Goal: Information Seeking & Learning: Learn about a topic

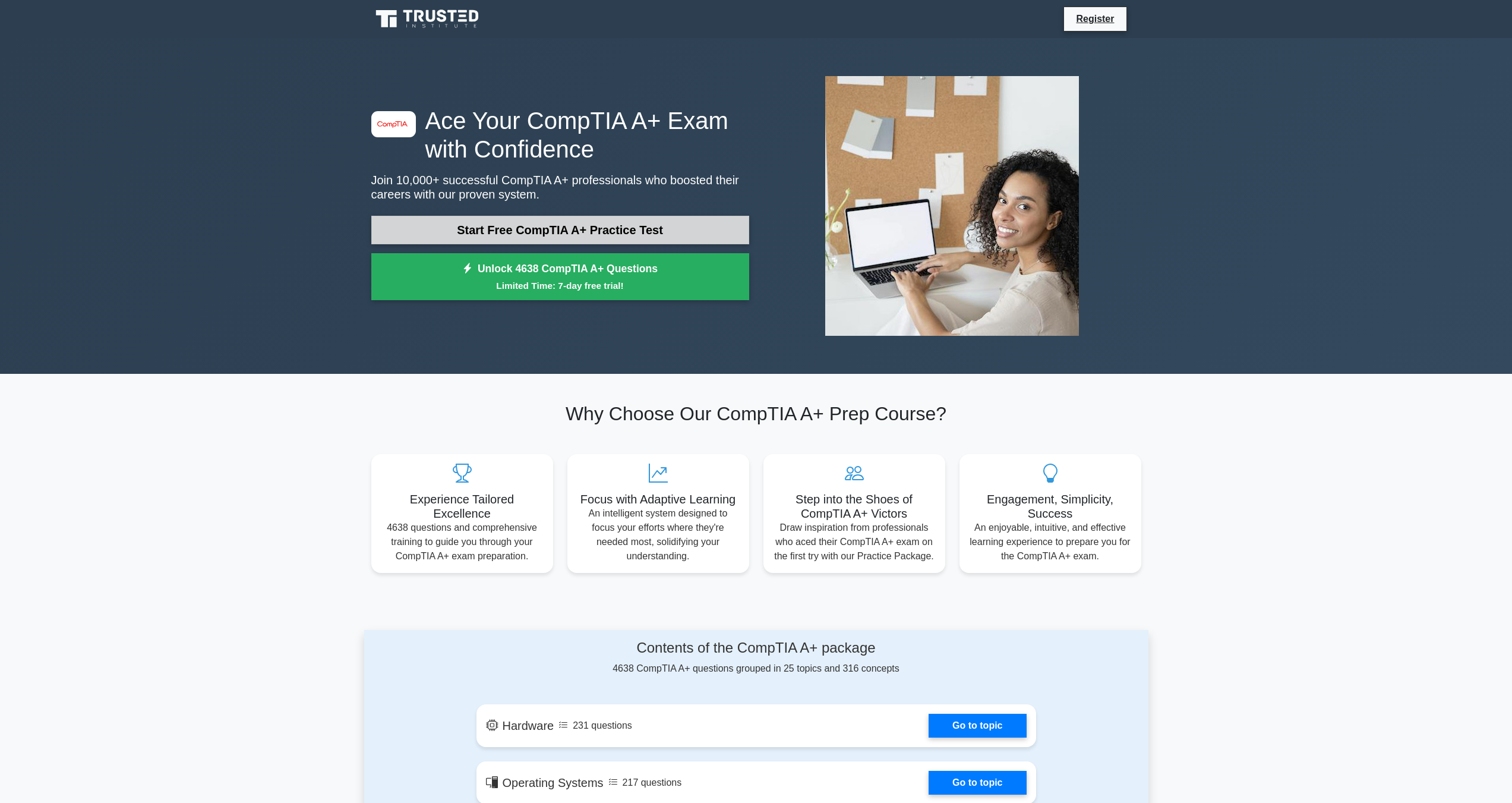
click at [448, 225] on link "Start Free CompTIA A+ Practice Test" at bounding box center [560, 230] width 378 height 29
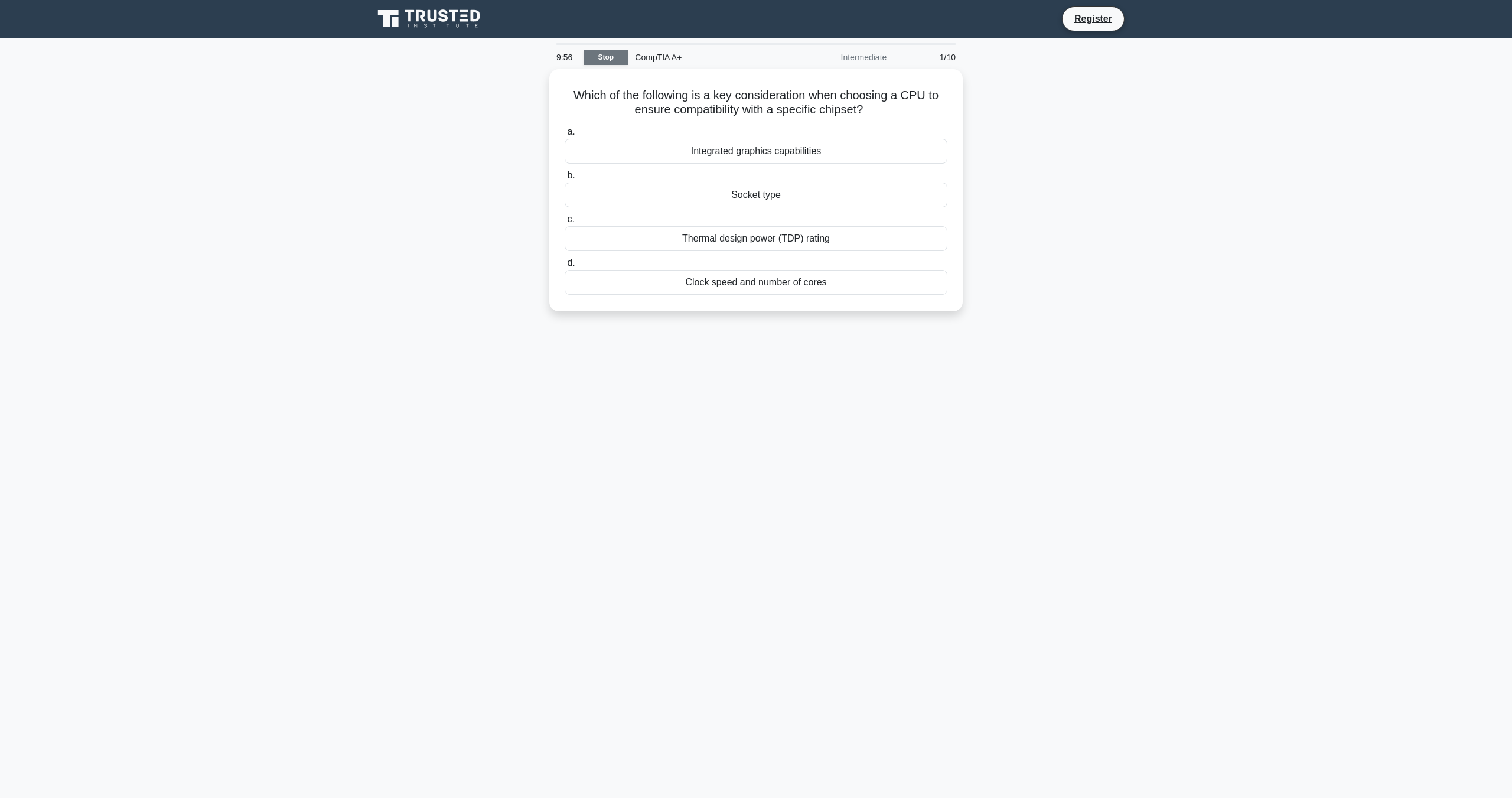
click at [609, 59] on link "Stop" at bounding box center [605, 58] width 44 height 15
click at [628, 193] on div "Socket type" at bounding box center [756, 192] width 383 height 25
click at [565, 176] on input "b. Socket type" at bounding box center [565, 173] width 0 height 7
click at [659, 237] on div "Insufficient network speed" at bounding box center [756, 236] width 383 height 25
click at [565, 220] on input "c. Insufficient network speed" at bounding box center [565, 217] width 0 height 7
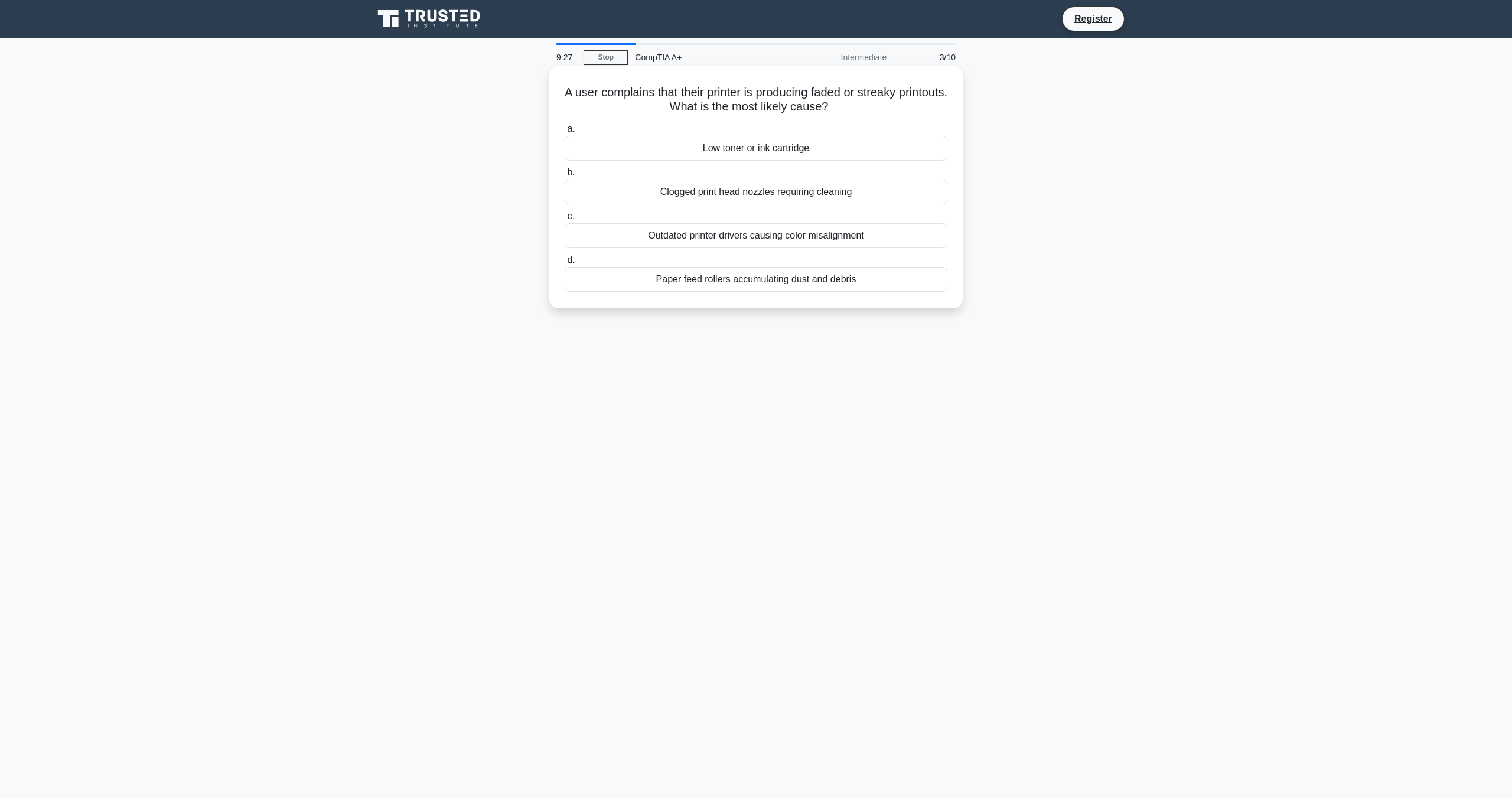
click at [619, 147] on div "Low toner or ink cartridge" at bounding box center [756, 148] width 383 height 25
click at [565, 133] on input "a. Low toner or ink cartridge" at bounding box center [565, 129] width 0 height 7
click at [646, 156] on div "Provide detailed specifications and technical diagrams" at bounding box center [756, 148] width 383 height 25
click at [565, 133] on input "a. Provide detailed specifications and technical diagrams" at bounding box center [565, 129] width 0 height 7
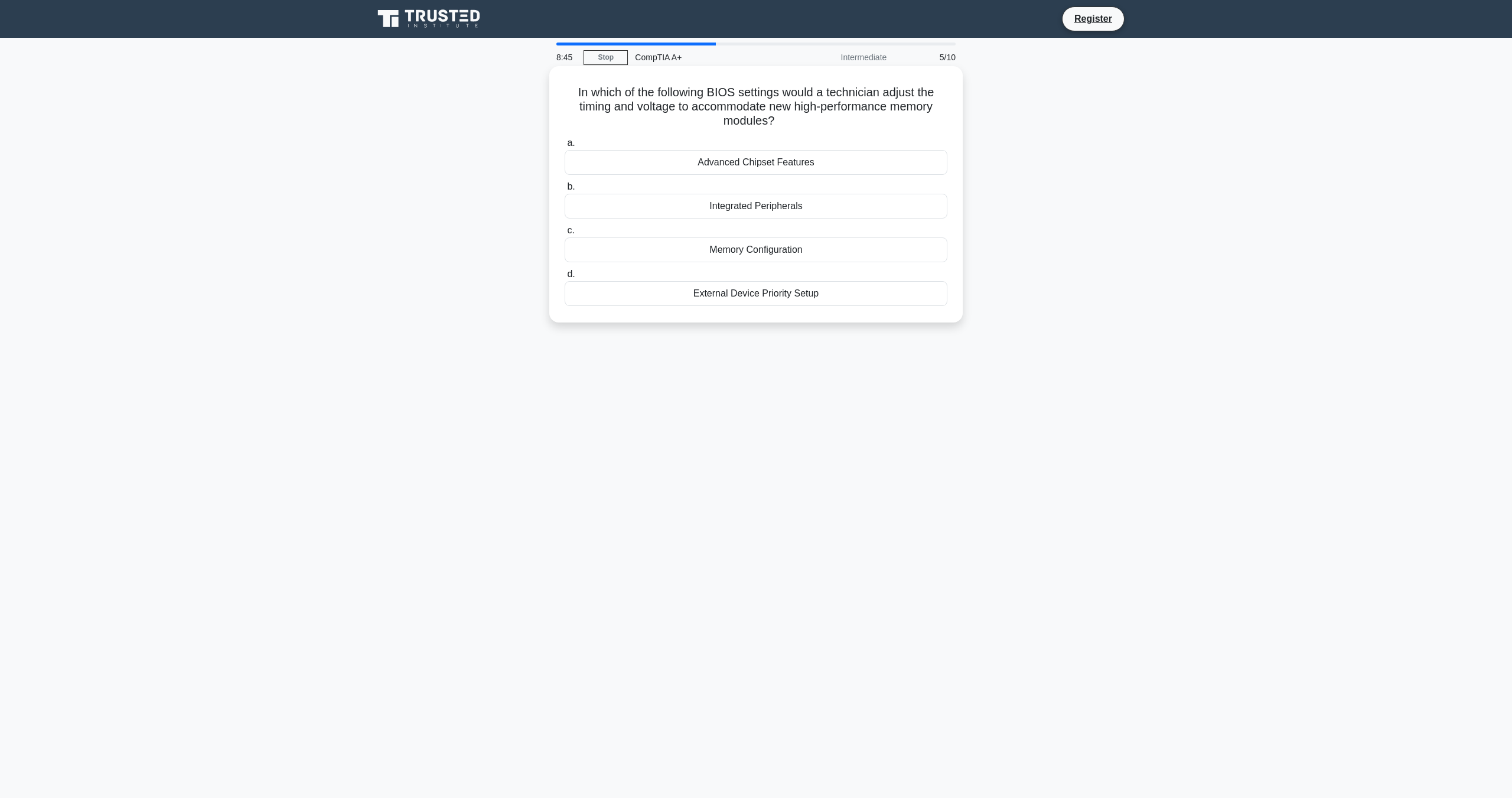
click at [668, 256] on div "Memory Configuration" at bounding box center [756, 250] width 383 height 25
click at [565, 235] on input "c. Memory Configuration" at bounding box center [565, 230] width 0 height 7
click at [626, 290] on div "Use a high dynamic range (HDR) setting on the monitor." at bounding box center [756, 294] width 383 height 25
click at [565, 278] on input "d. Use a high dynamic range (HDR) setting on the monitor." at bounding box center [565, 274] width 0 height 7
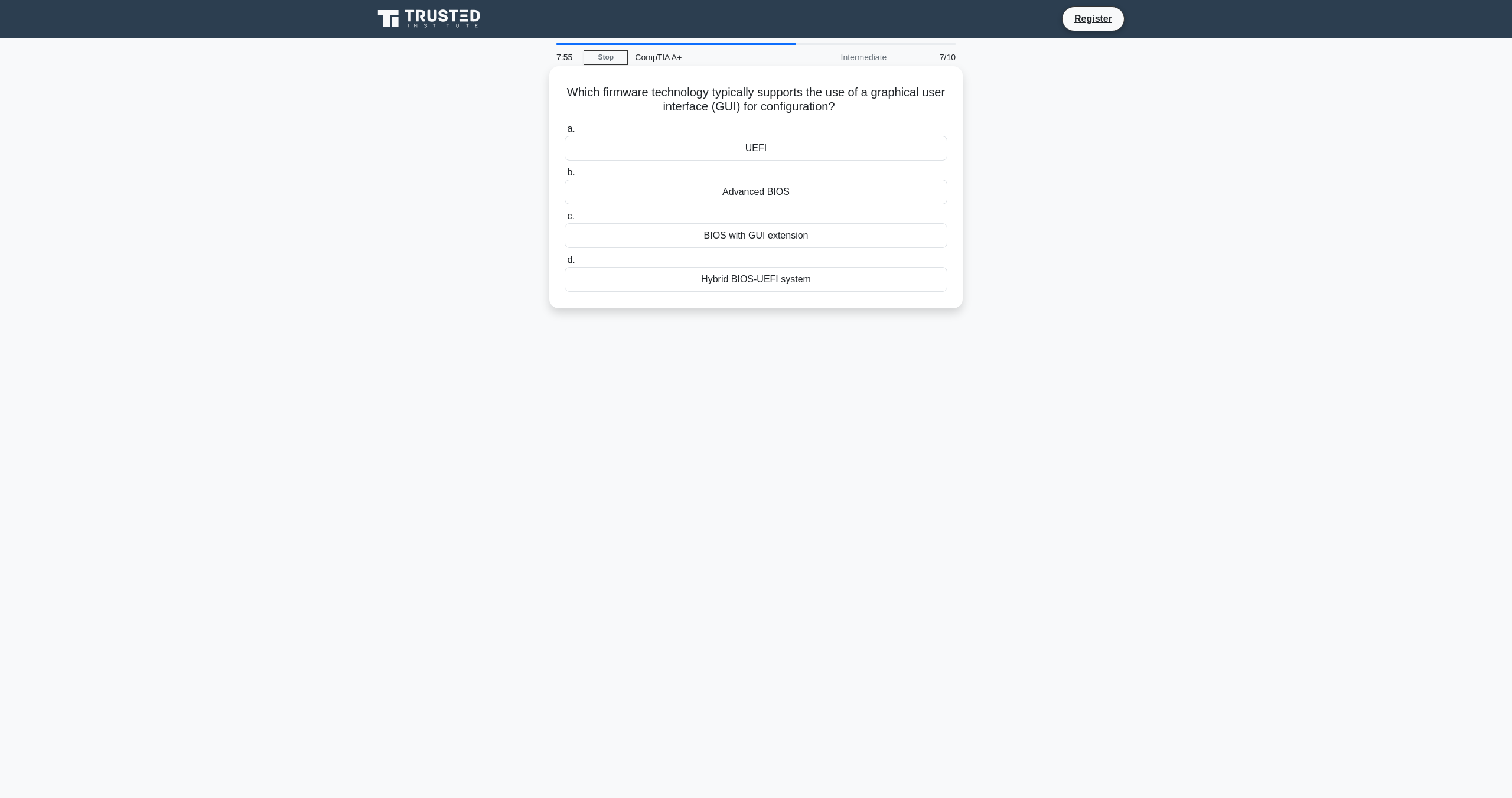
click at [649, 150] on div "UEFI" at bounding box center [756, 148] width 383 height 25
click at [565, 133] on input "a. UEFI" at bounding box center [565, 129] width 0 height 7
click at [638, 197] on div "Implement network segmentation" at bounding box center [756, 192] width 383 height 25
click at [565, 176] on input "b. Implement network segmentation" at bounding box center [565, 173] width 0 height 7
click at [656, 281] on div "Requiring authorization to use the device" at bounding box center [756, 279] width 383 height 25
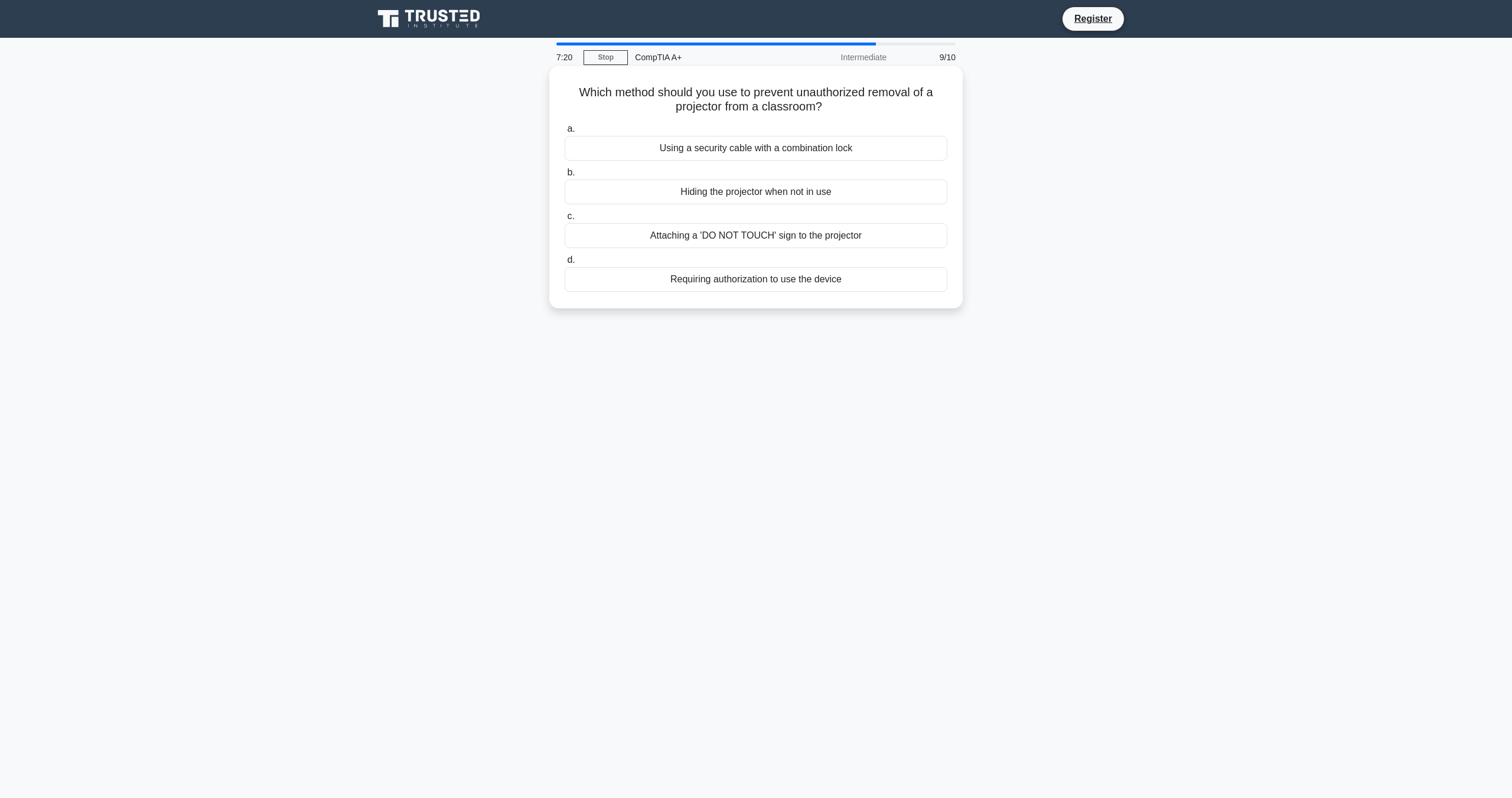
click at [565, 264] on input "d. Requiring authorization to use the device" at bounding box center [565, 260] width 0 height 7
click at [629, 152] on div "Outdated USB controller drivers" at bounding box center [756, 148] width 383 height 25
click at [565, 133] on input "a. Outdated USB controller drivers" at bounding box center [565, 129] width 0 height 7
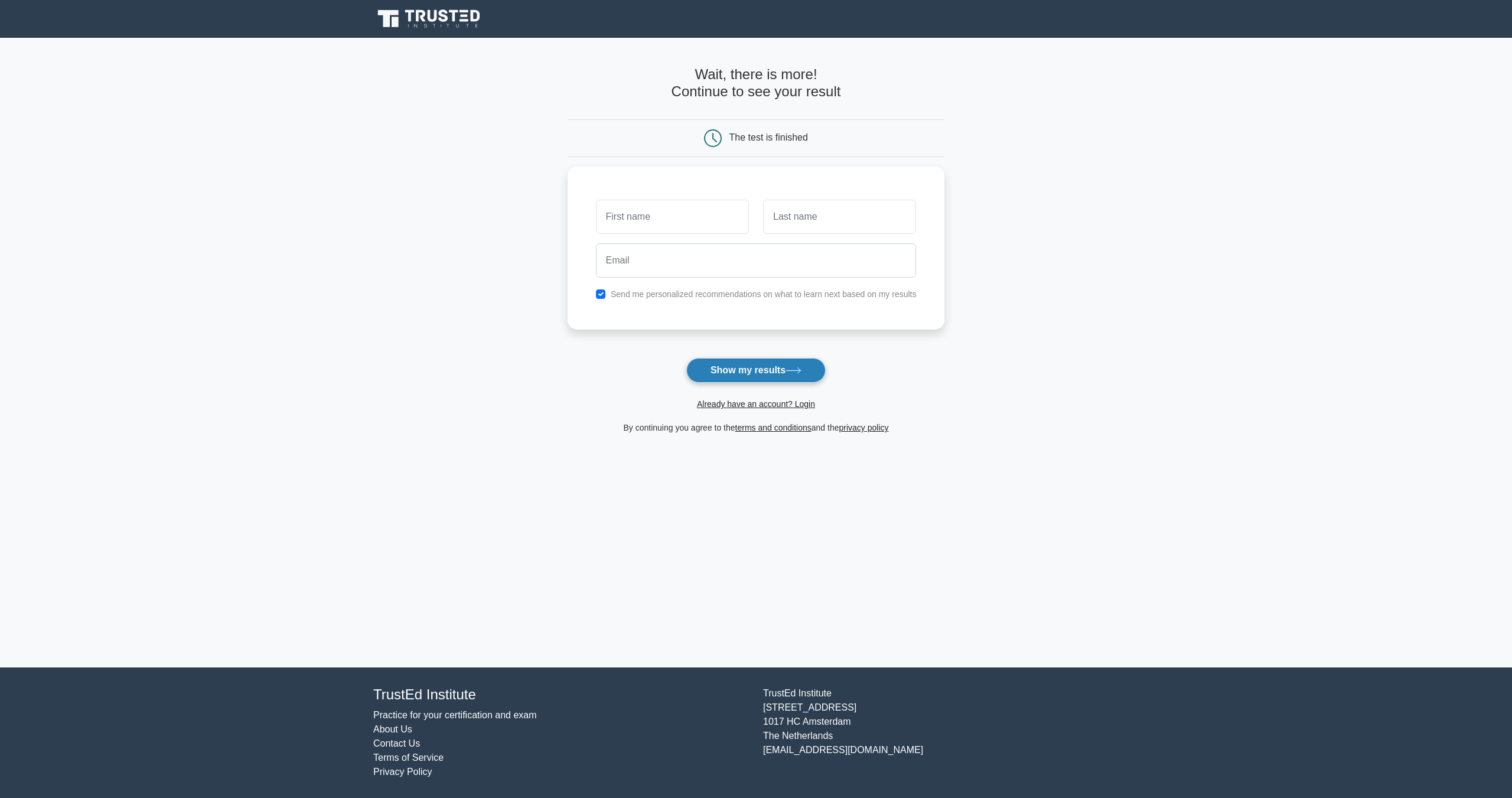
click at [765, 371] on button "Show my results" at bounding box center [756, 371] width 140 height 25
click at [459, 193] on main "Wait, there is more! Continue to see your result The test is finished and the" at bounding box center [756, 353] width 1512 height 630
type input "noah"
click at [804, 220] on input "text" at bounding box center [839, 214] width 153 height 34
type input "[PERSON_NAME]"
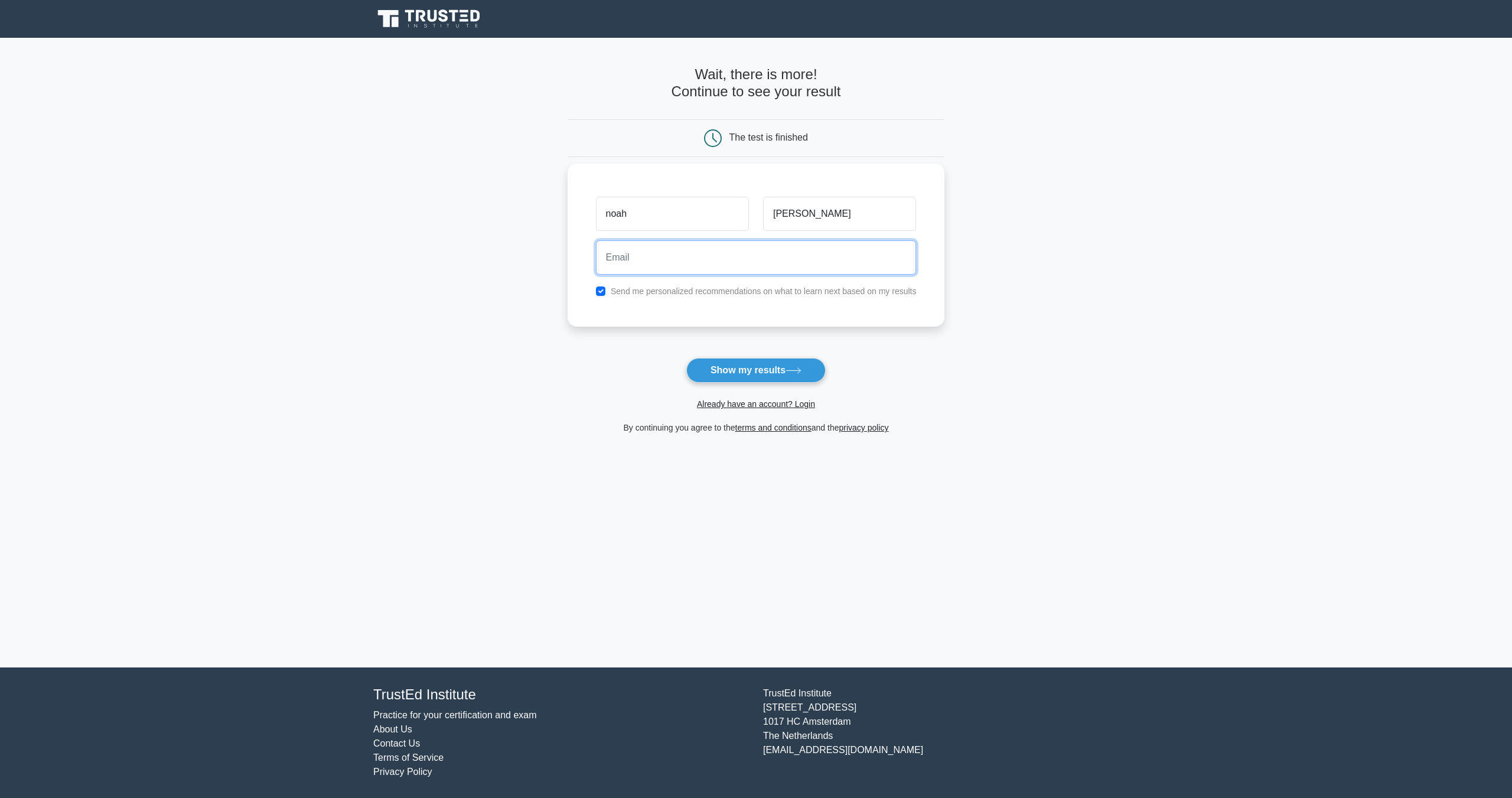
click at [693, 258] on input "email" at bounding box center [756, 257] width 321 height 34
type input "[EMAIL_ADDRESS][DOMAIN_NAME]"
click at [744, 371] on button "Show my results" at bounding box center [756, 371] width 140 height 25
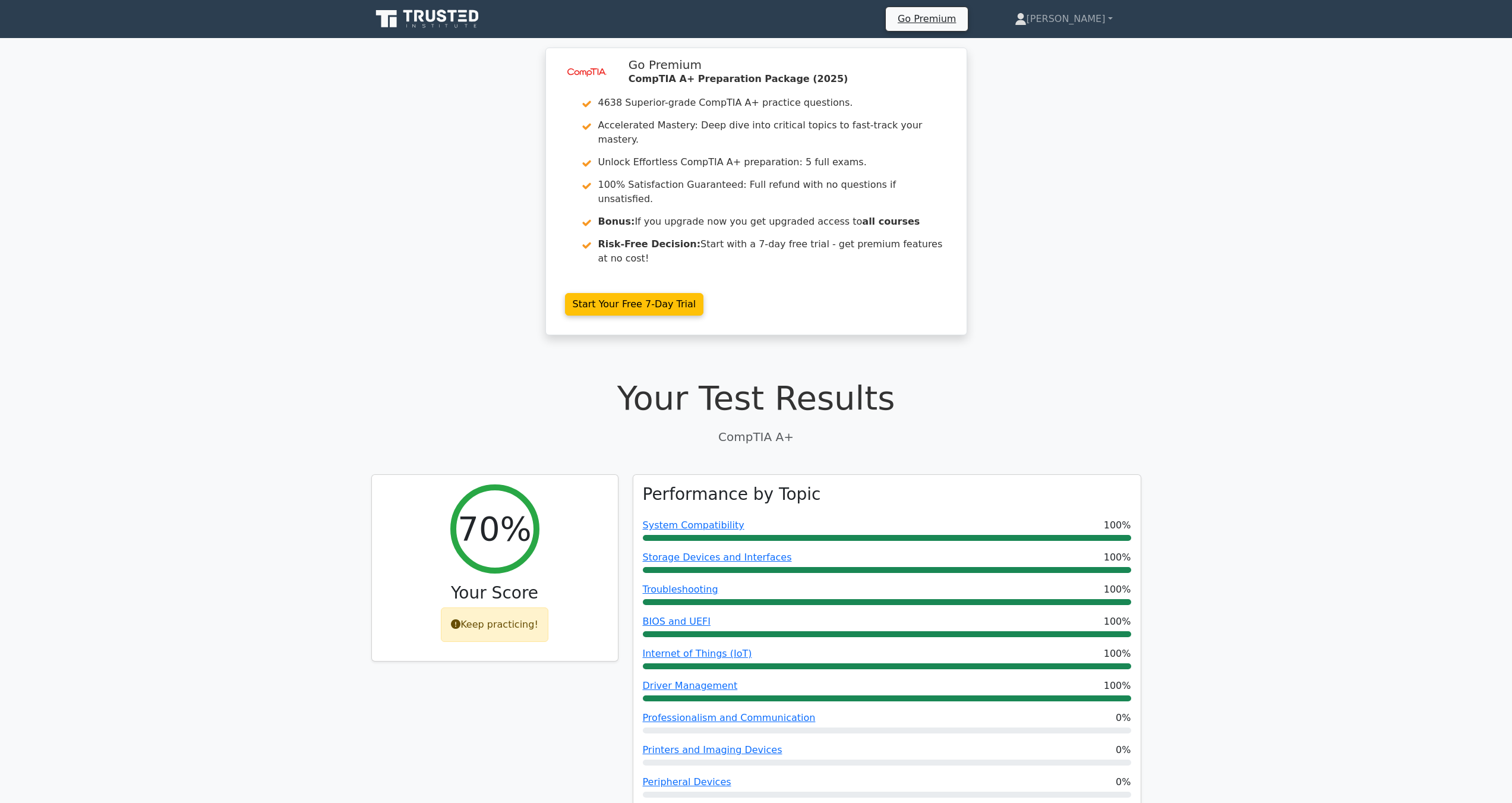
scroll to position [119, 0]
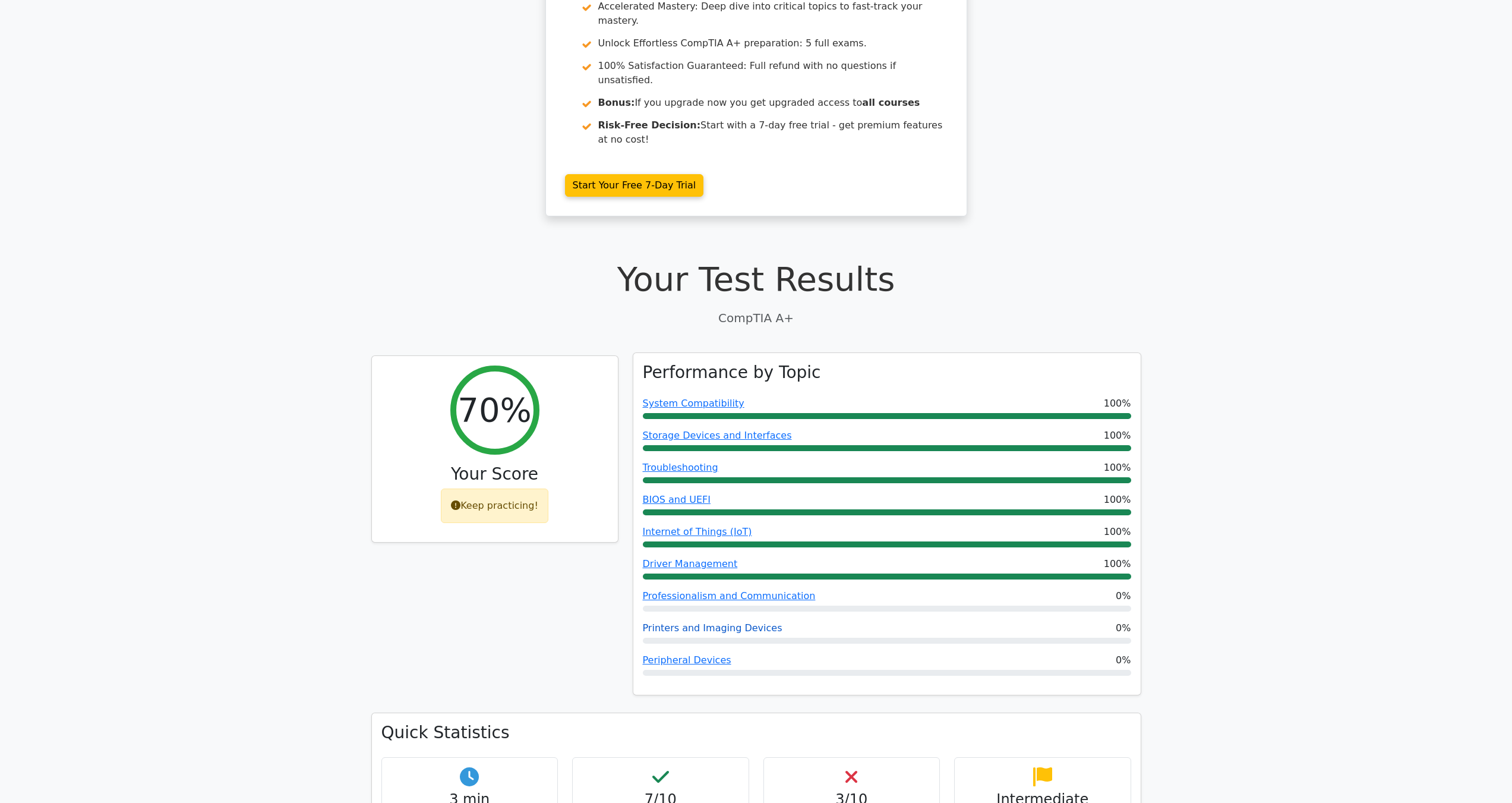
click at [655, 622] on link "Printers and Imaging Devices" at bounding box center [713, 628] width 140 height 11
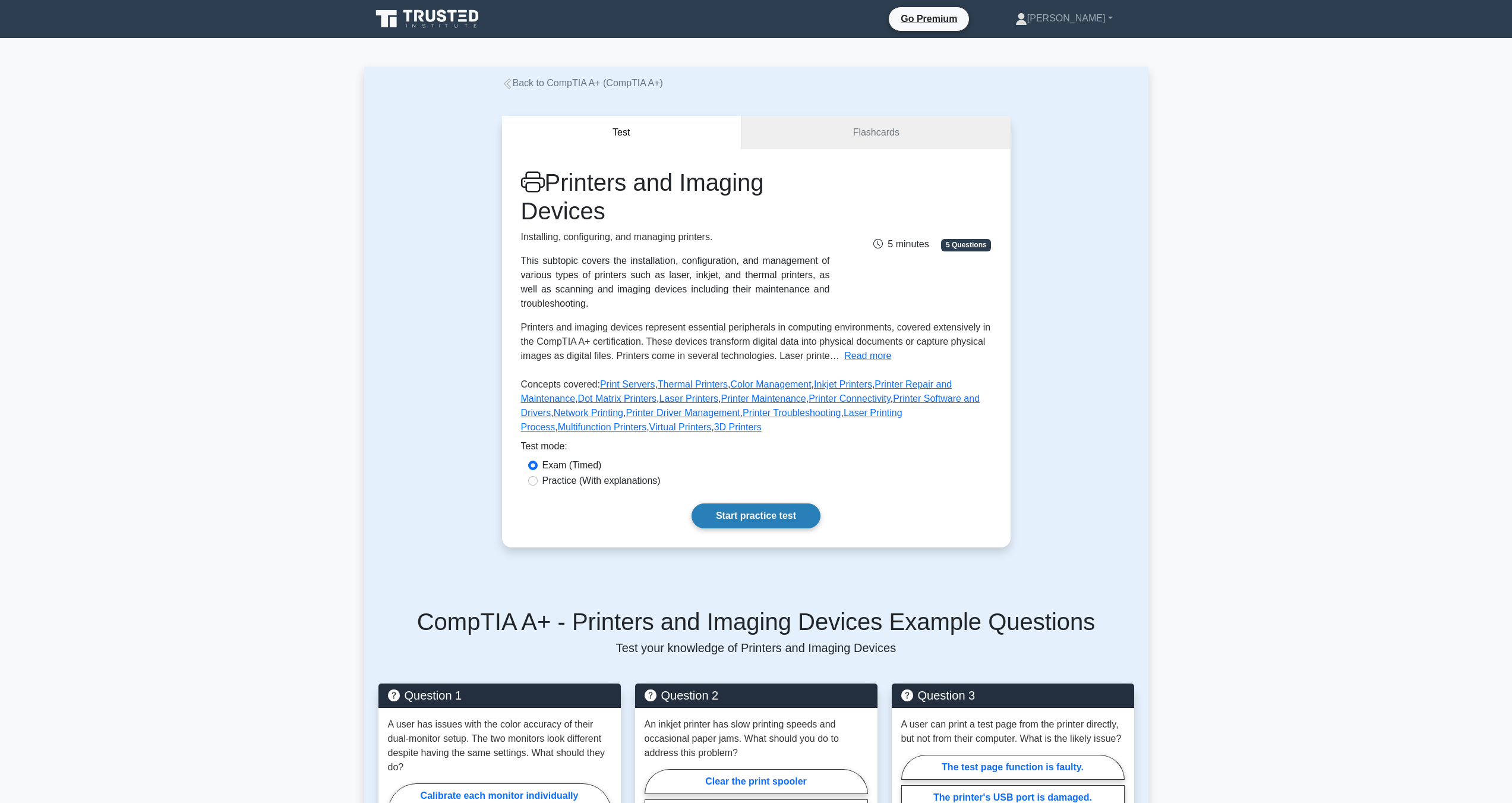
click at [772, 512] on link "Start practice test" at bounding box center [756, 516] width 129 height 25
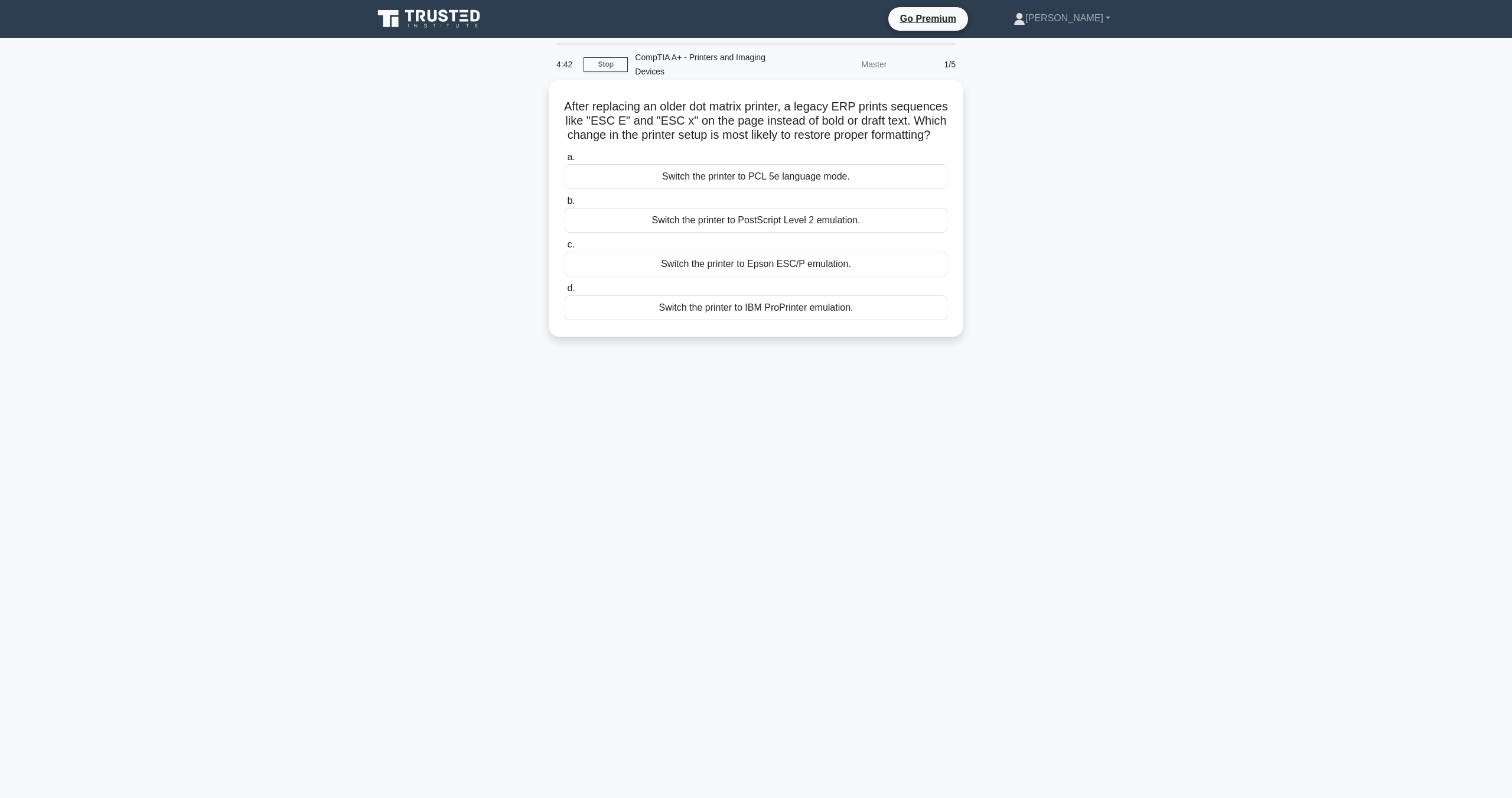
click at [636, 189] on div "Switch the printer to PCL 5e language mode." at bounding box center [756, 176] width 383 height 25
click at [565, 161] on input "a. Switch the printer to PCL 5e language mode." at bounding box center [565, 157] width 0 height 7
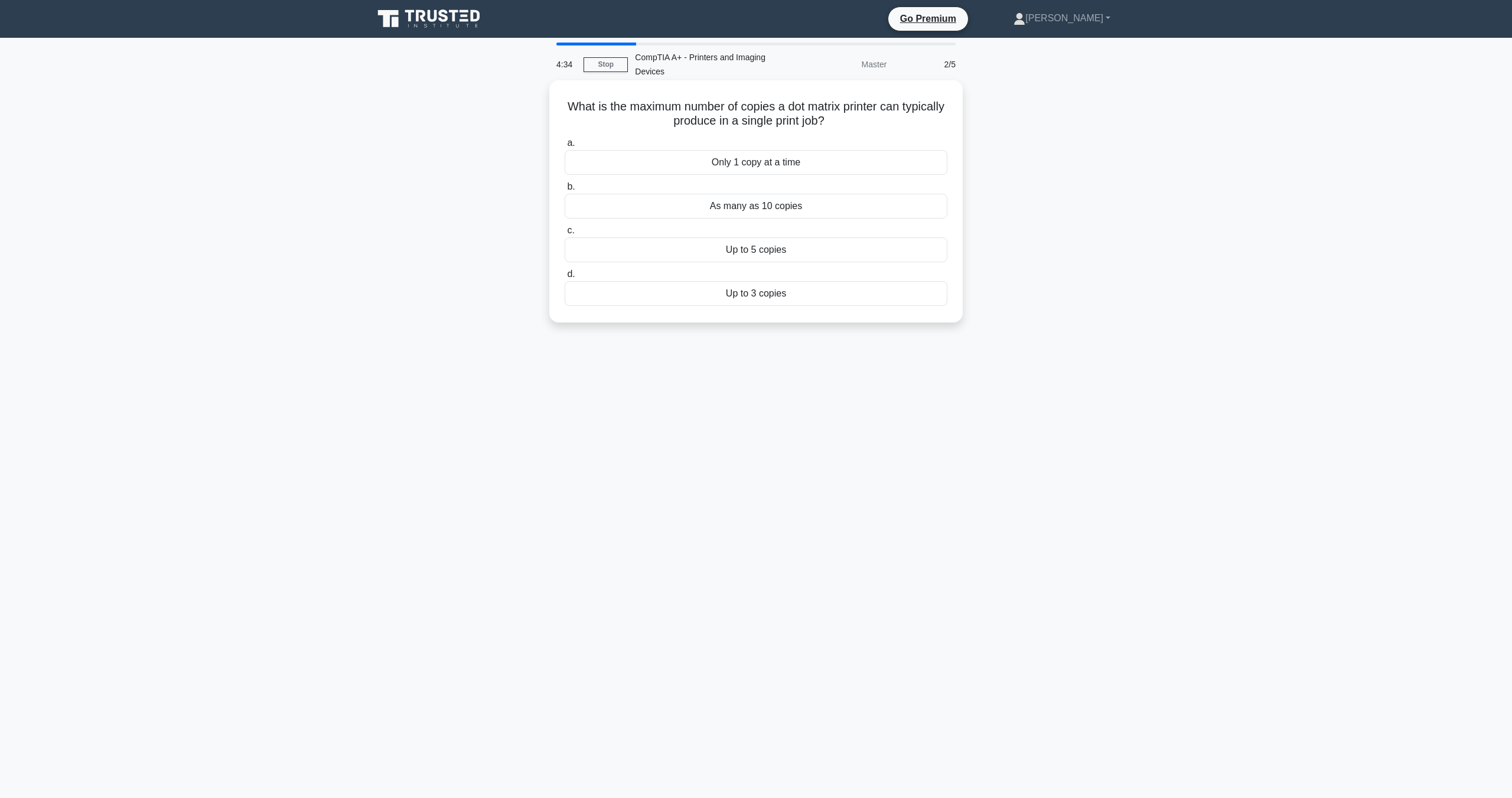
click at [638, 208] on div "As many as 10 copies" at bounding box center [756, 206] width 383 height 25
click at [565, 191] on input "b. As many as 10 copies" at bounding box center [565, 187] width 0 height 7
click at [647, 293] on div "Color balancing" at bounding box center [756, 294] width 383 height 25
click at [565, 278] on input "d. Color balancing" at bounding box center [565, 274] width 0 height 7
click at [650, 292] on div "Damaged drum unit" at bounding box center [756, 294] width 383 height 25
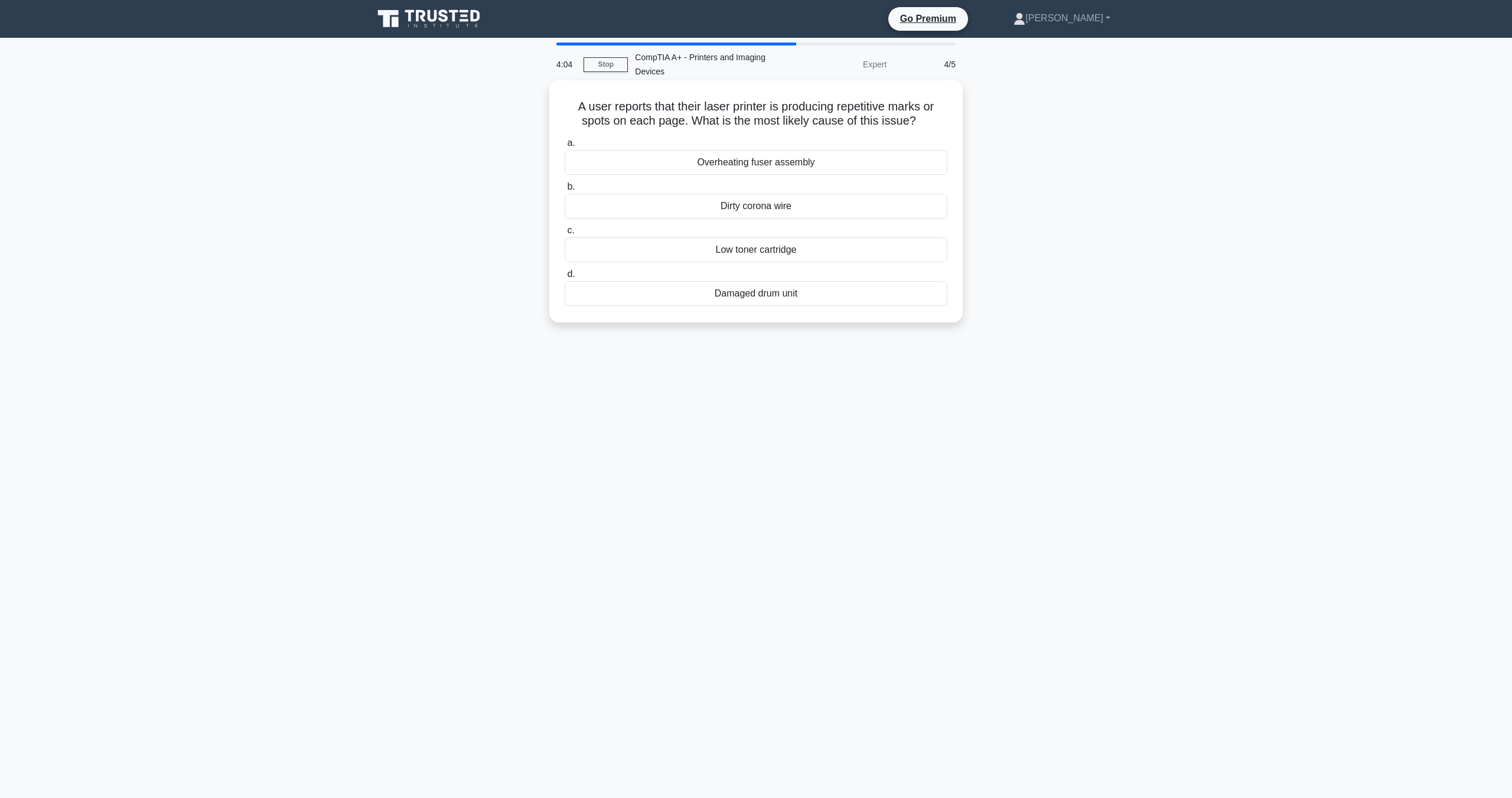
click at [565, 278] on input "d. Damaged drum unit" at bounding box center [565, 274] width 0 height 7
click at [713, 311] on div "Print to PDF" at bounding box center [756, 308] width 383 height 25
click at [565, 292] on input "d. Print to PDF" at bounding box center [565, 289] width 0 height 7
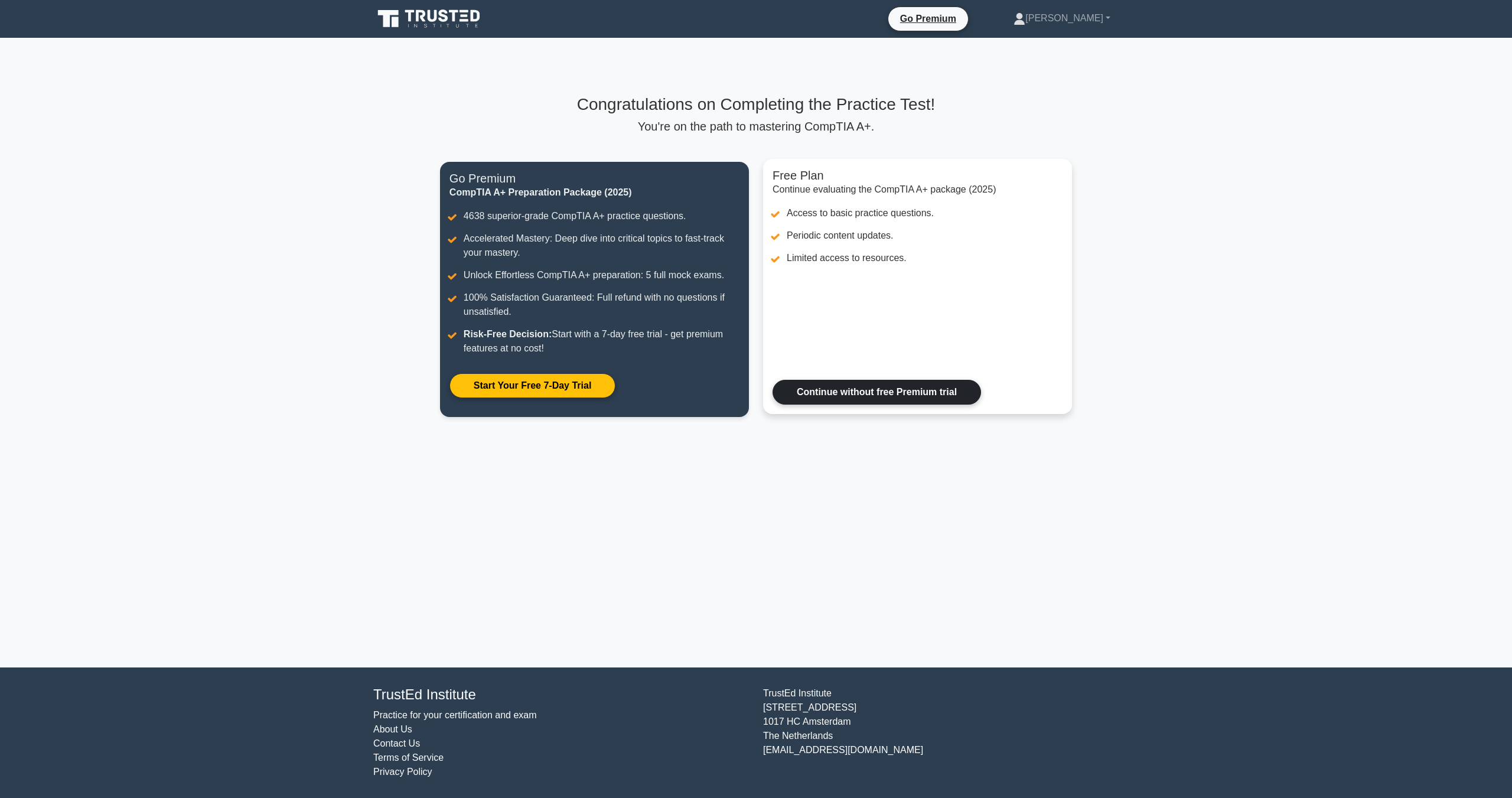
click at [847, 391] on link "Continue without free Premium trial" at bounding box center [876, 392] width 209 height 25
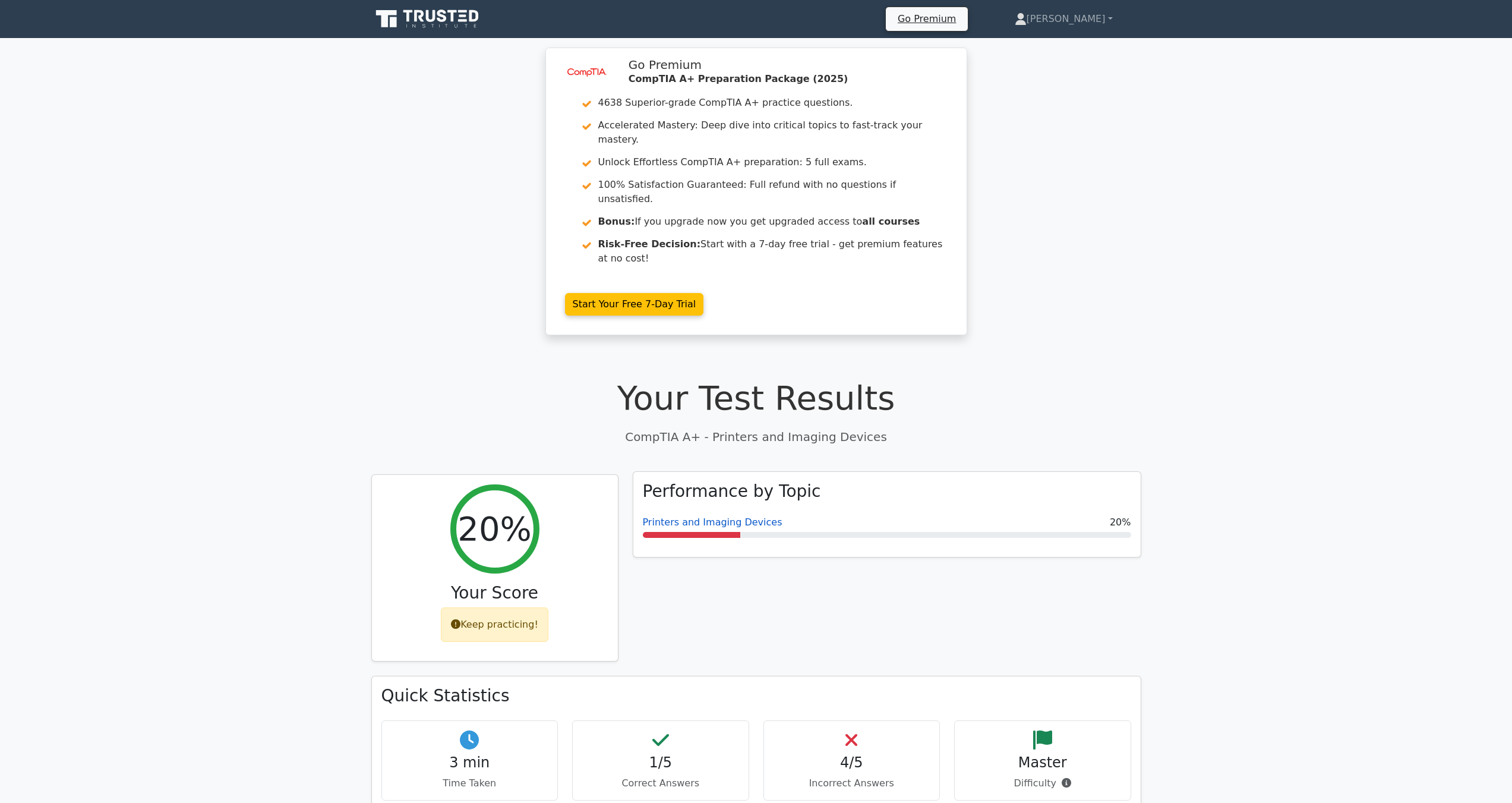
click at [676, 517] on link "Printers and Imaging Devices" at bounding box center [713, 522] width 140 height 11
